Goal: Task Accomplishment & Management: Complete application form

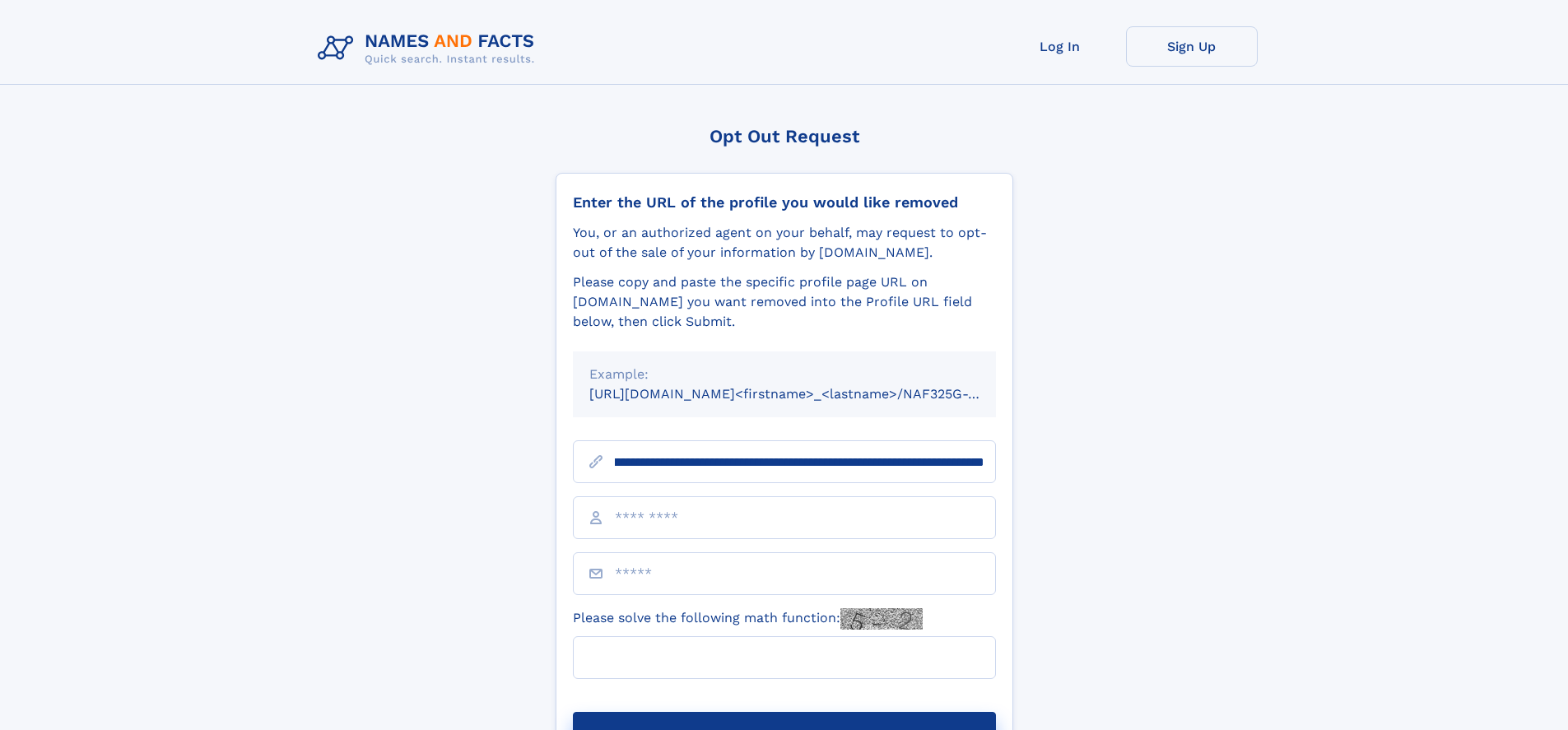
scroll to position [0, 184]
type input "**********"
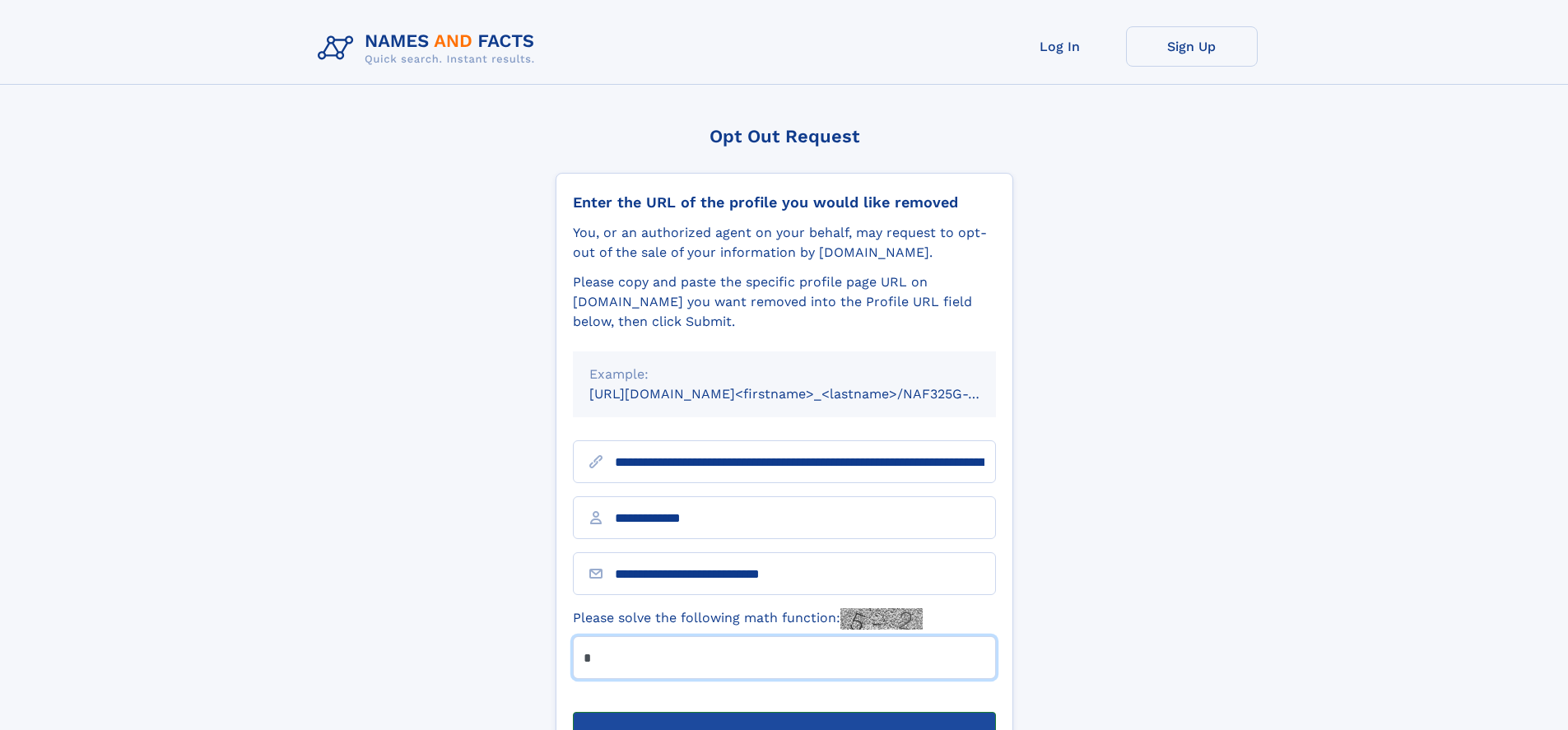
type input "*"
click at [783, 712] on button "Submit Opt Out Request" at bounding box center [784, 738] width 423 height 52
